Goal: Transaction & Acquisition: Book appointment/travel/reservation

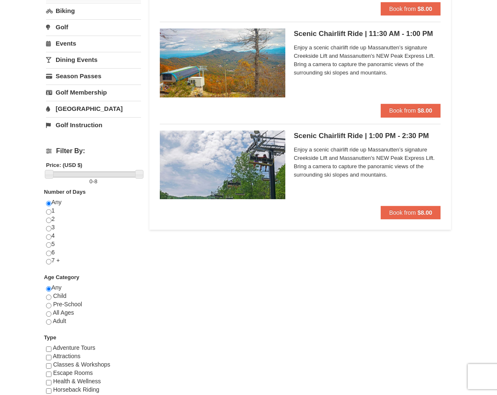
scroll to position [42, 0]
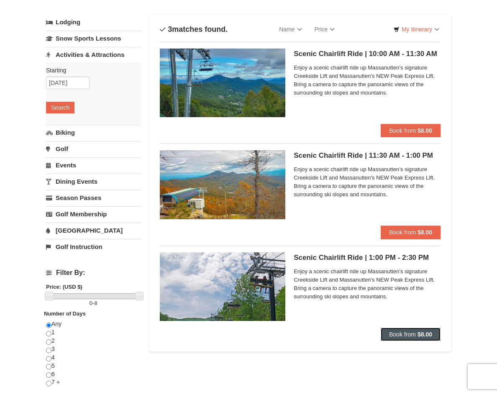
click at [405, 335] on span "Book from" at bounding box center [402, 334] width 27 height 7
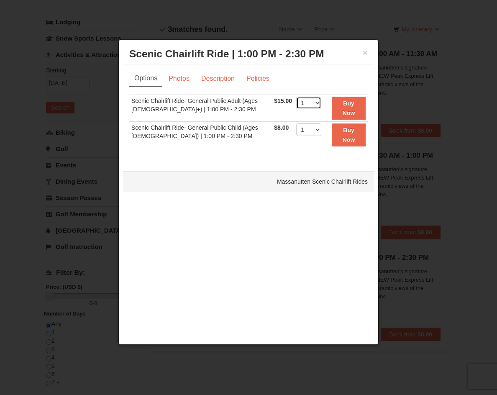
click at [313, 105] on select "1 2 3 4 5 6 7 8 9 10 11 12 13 14 15 16 17 18 19 20 21 22" at bounding box center [308, 103] width 25 height 13
select select "2"
click at [296, 97] on select "1 2 3 4 5 6 7 8 9 10 11 12 13 14 15 16 17 18 19 20 21 22" at bounding box center [308, 103] width 25 height 13
click at [260, 152] on div "Sorry, no matches found. Please remove some filters, or change your dates to fi…" at bounding box center [248, 126] width 239 height 62
click at [180, 80] on link "Photos" at bounding box center [179, 79] width 32 height 16
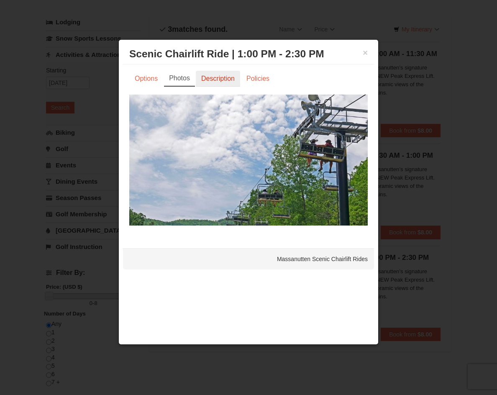
click at [211, 82] on link "Description" at bounding box center [218, 79] width 44 height 16
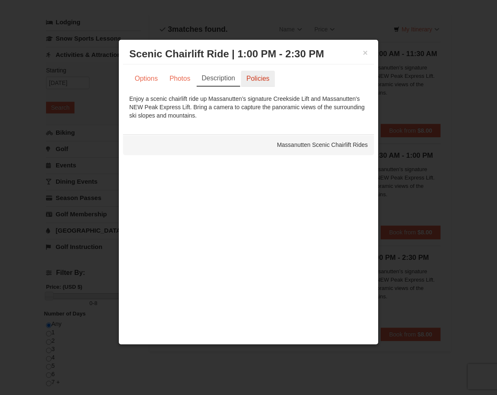
click at [265, 83] on link "Policies" at bounding box center [258, 79] width 34 height 16
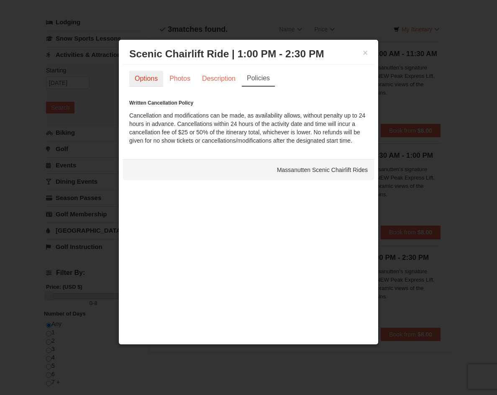
click at [147, 81] on link "Options" at bounding box center [146, 79] width 34 height 16
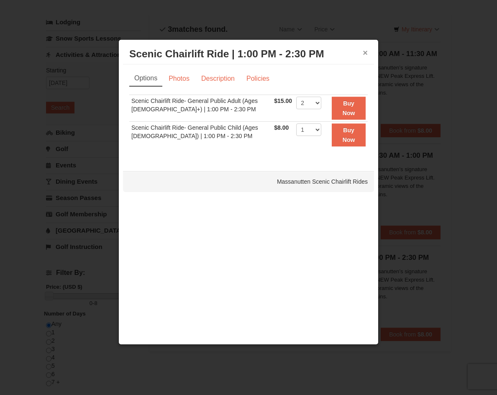
click at [363, 52] on button "×" at bounding box center [365, 53] width 5 height 8
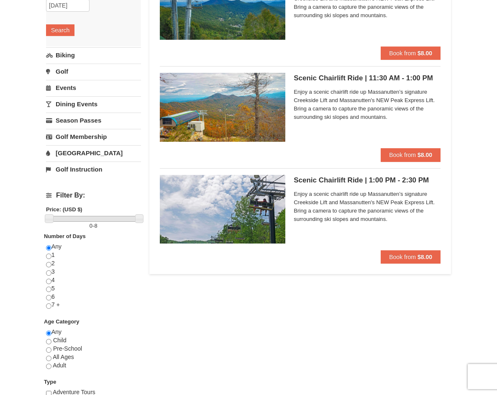
scroll to position [0, 0]
